Goal: Transaction & Acquisition: Book appointment/travel/reservation

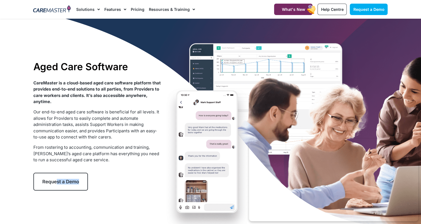
drag, startPoint x: 53, startPoint y: 193, endPoint x: 55, endPoint y: 184, distance: 9.1
click at [55, 184] on div "Aged Care Software CareMaster is a cloud-based aged care software platform that…" at bounding box center [97, 125] width 133 height 135
click at [55, 184] on link "Request a Demo" at bounding box center [60, 181] width 55 height 18
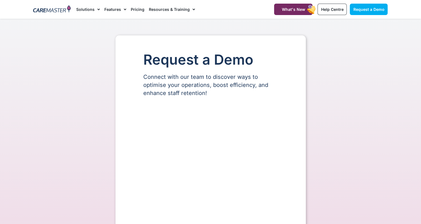
select select "**"
